Goal: Task Accomplishment & Management: Manage account settings

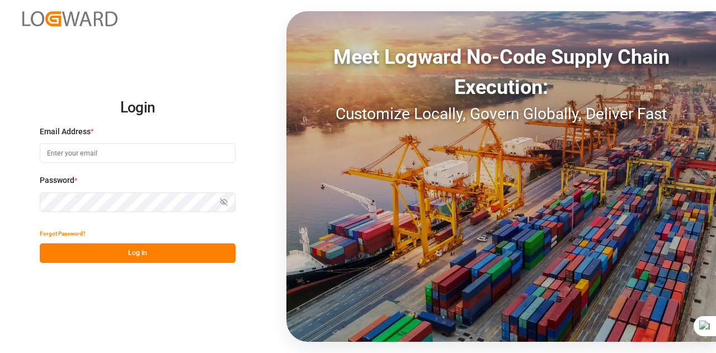
click at [137, 156] on input at bounding box center [138, 153] width 196 height 20
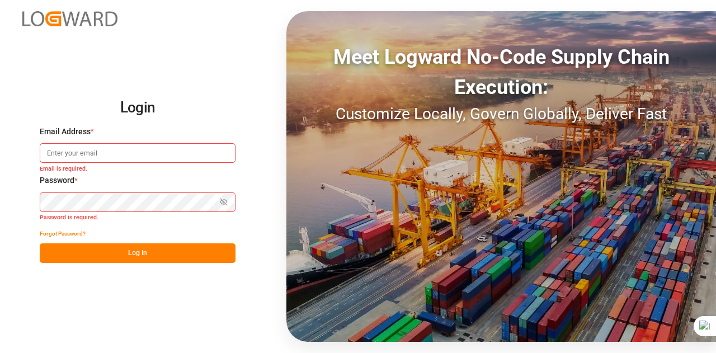
click at [95, 156] on input at bounding box center [138, 153] width 196 height 20
type input "S"
type input "[EMAIL_ADDRESS][DOMAIN_NAME]"
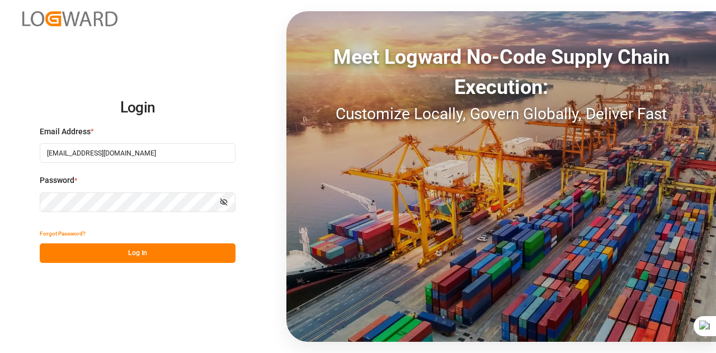
click at [95, 251] on button "Log In" at bounding box center [138, 253] width 196 height 20
click at [140, 239] on div "Forgot Password?" at bounding box center [138, 234] width 196 height 20
click at [139, 252] on button "Log In" at bounding box center [138, 253] width 196 height 20
click at [197, 255] on button "Log In" at bounding box center [138, 253] width 196 height 20
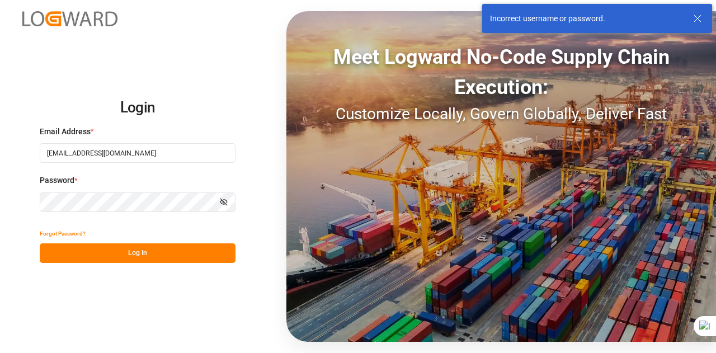
click at [139, 256] on button "Log In" at bounding box center [138, 253] width 196 height 20
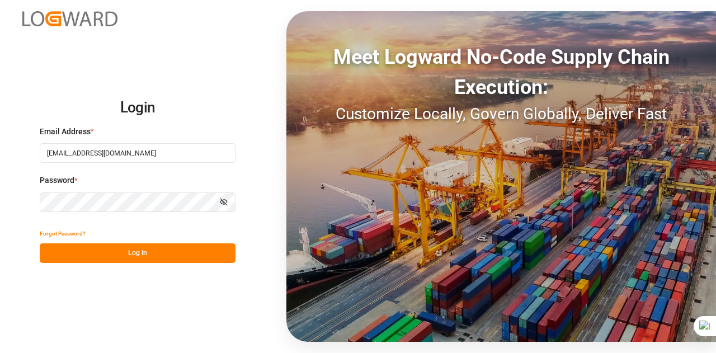
click at [225, 203] on icon "button" at bounding box center [224, 202] width 8 height 8
click at [82, 255] on button "Log In" at bounding box center [138, 253] width 196 height 20
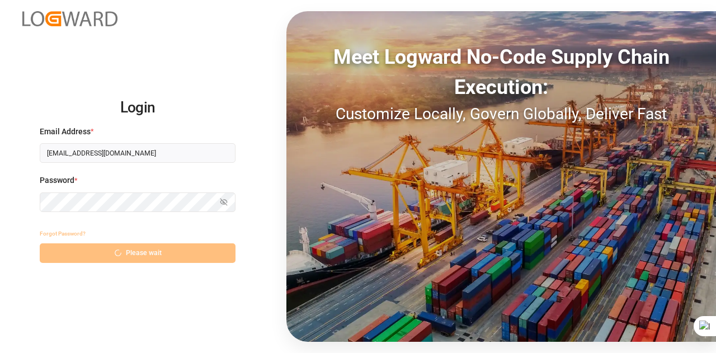
click at [82, 255] on div "Forgot Password? Please wait" at bounding box center [138, 243] width 196 height 39
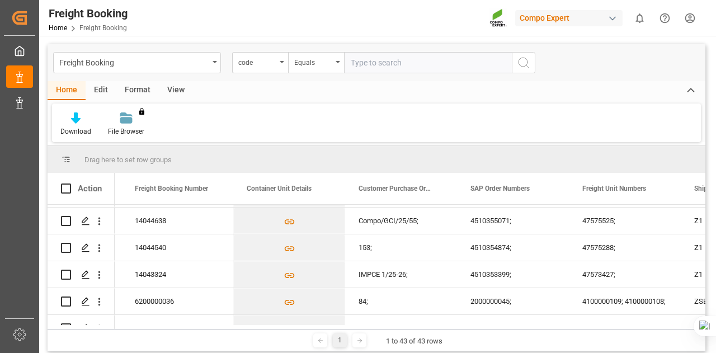
scroll to position [999, 0]
